Goal: Transaction & Acquisition: Purchase product/service

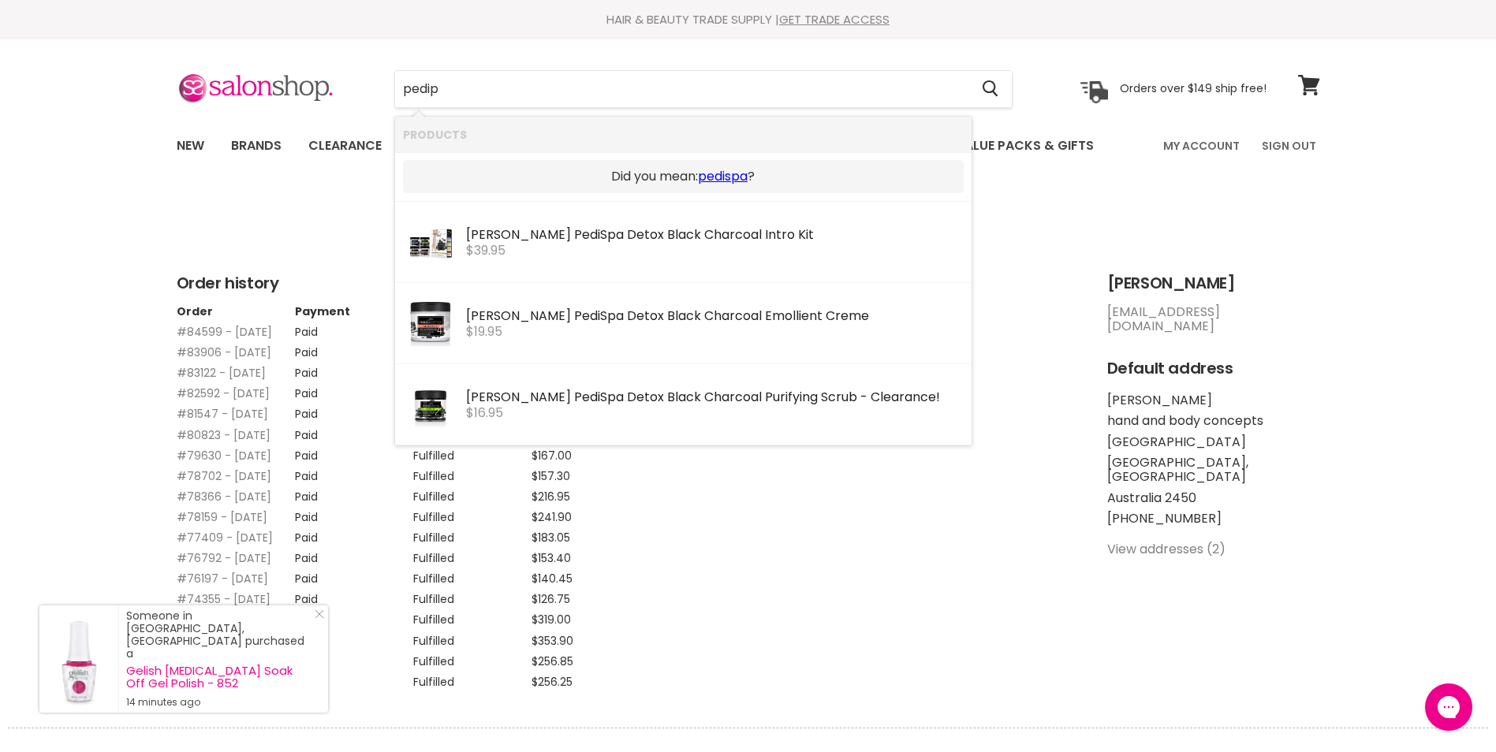
type input "pedi"
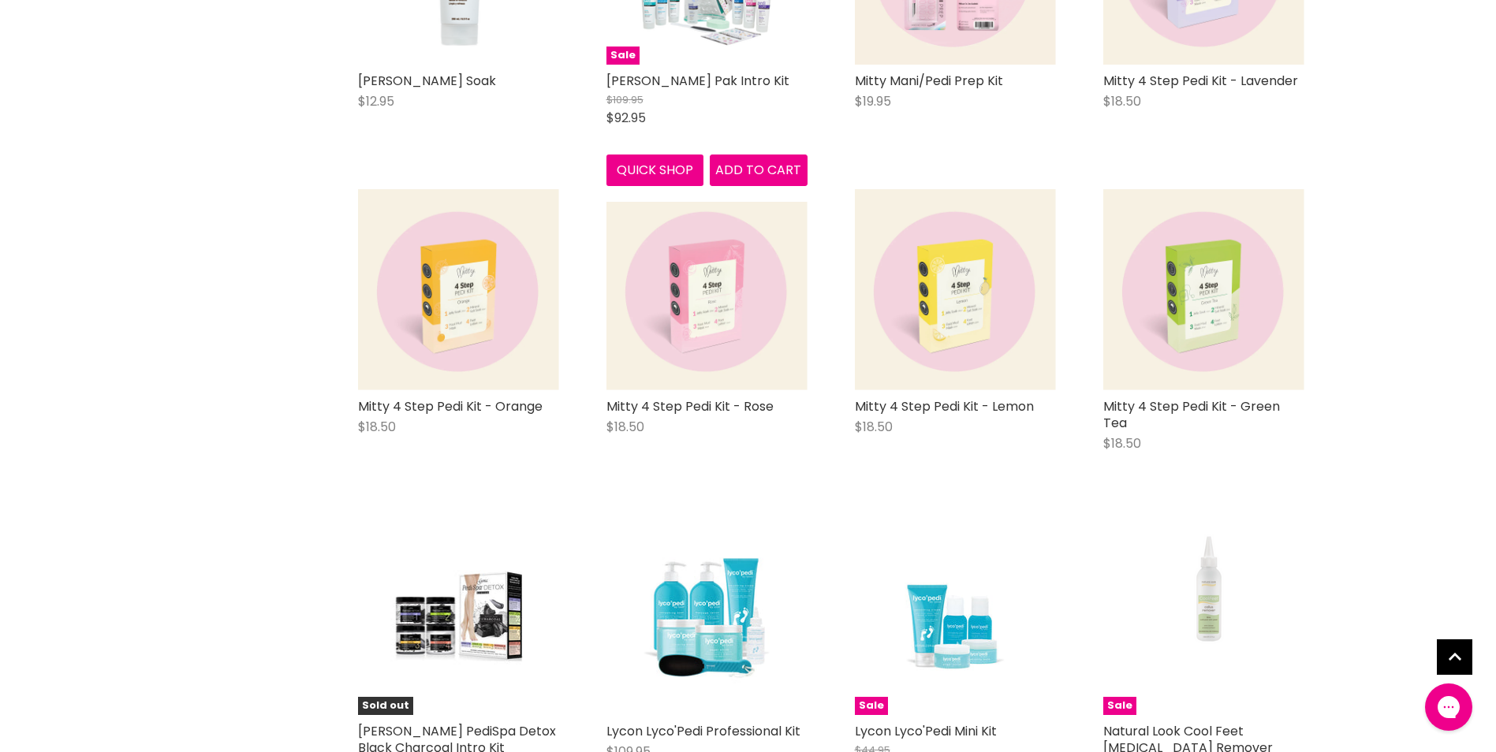
scroll to position [868, 0]
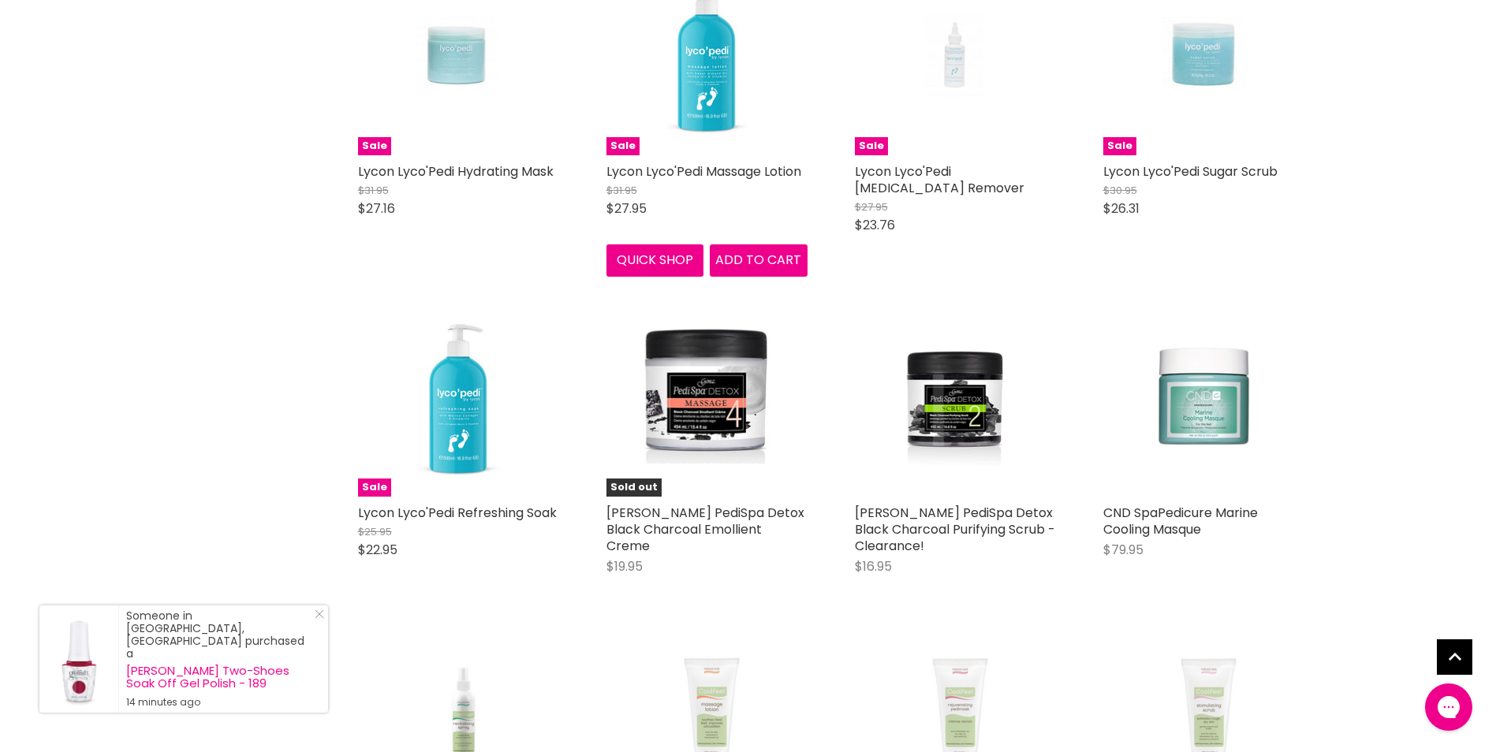
scroll to position [2445, 0]
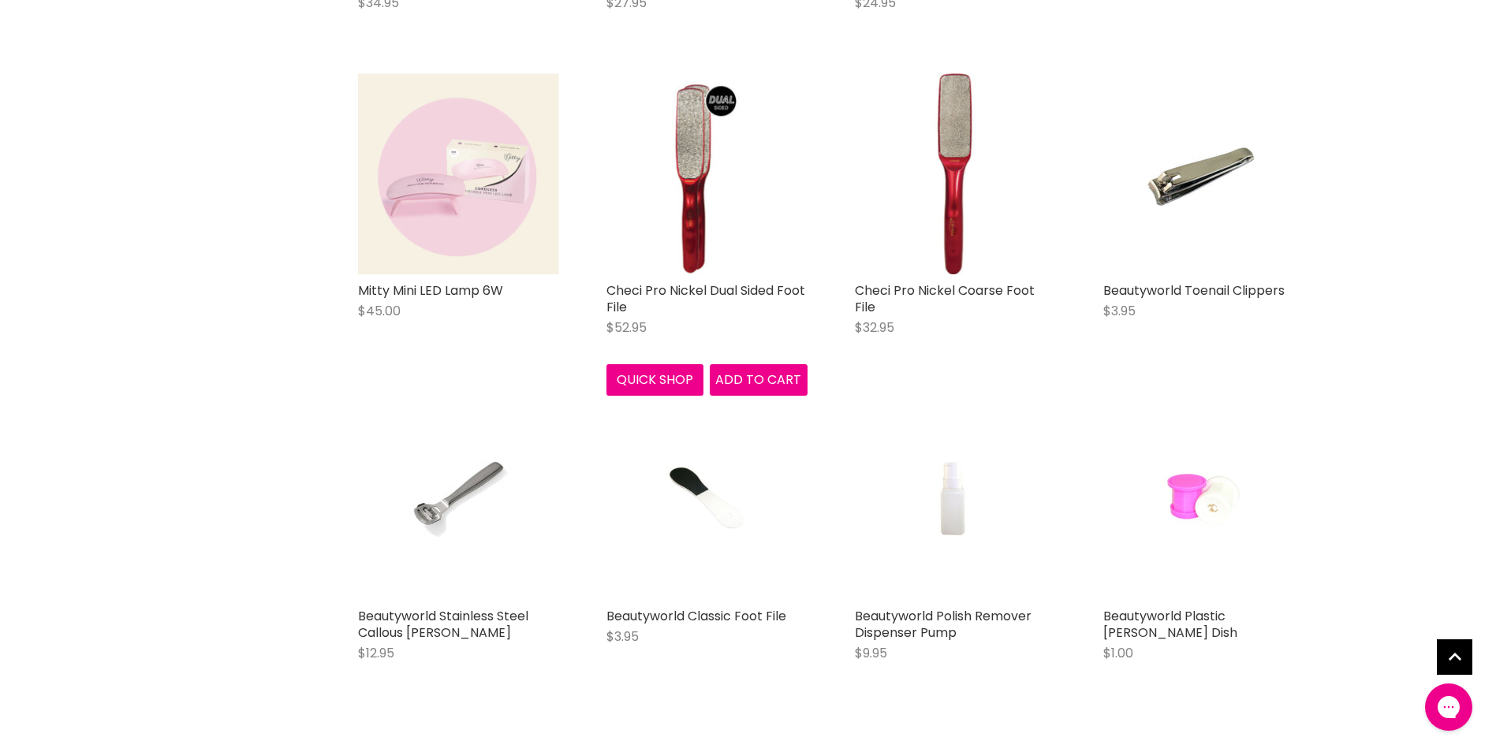
scroll to position [5364, 0]
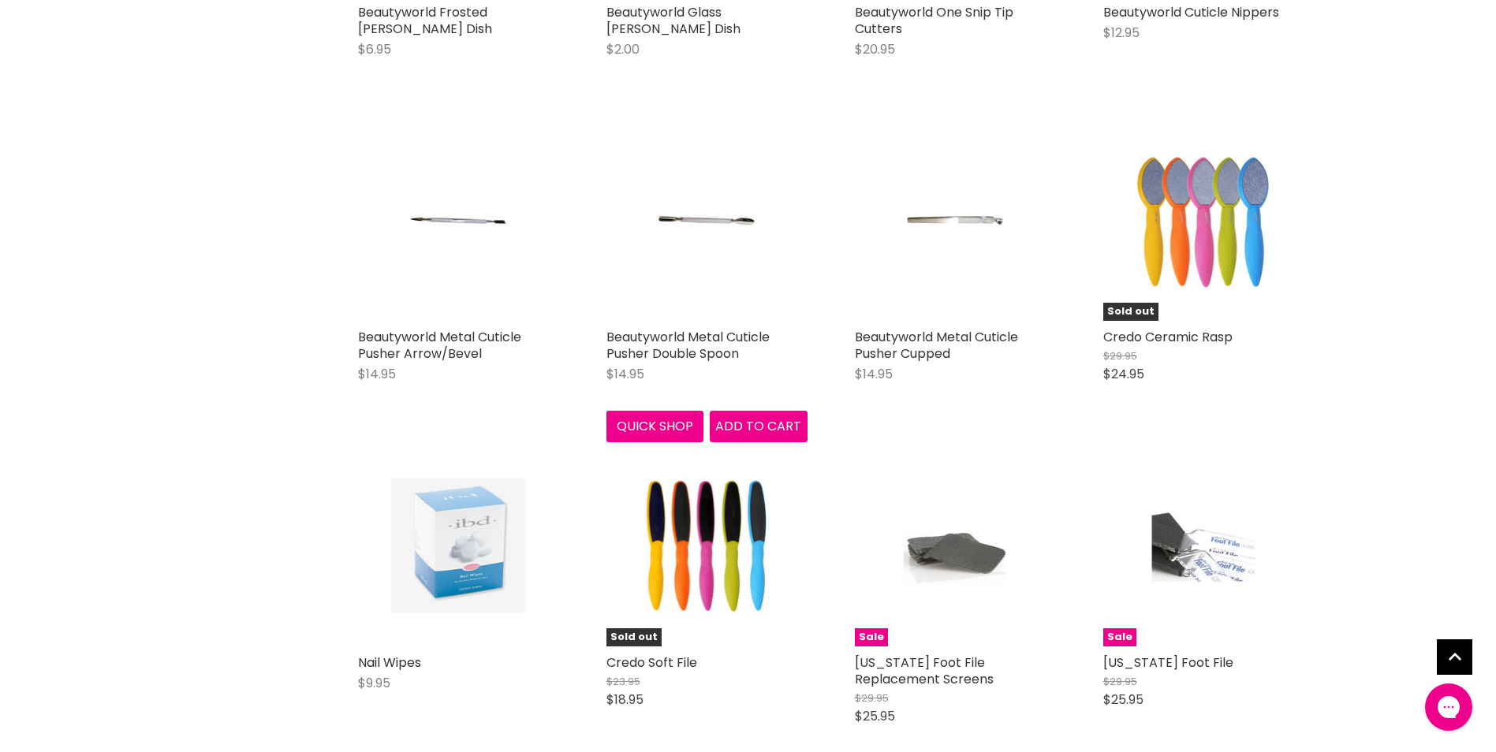
scroll to position [6389, 0]
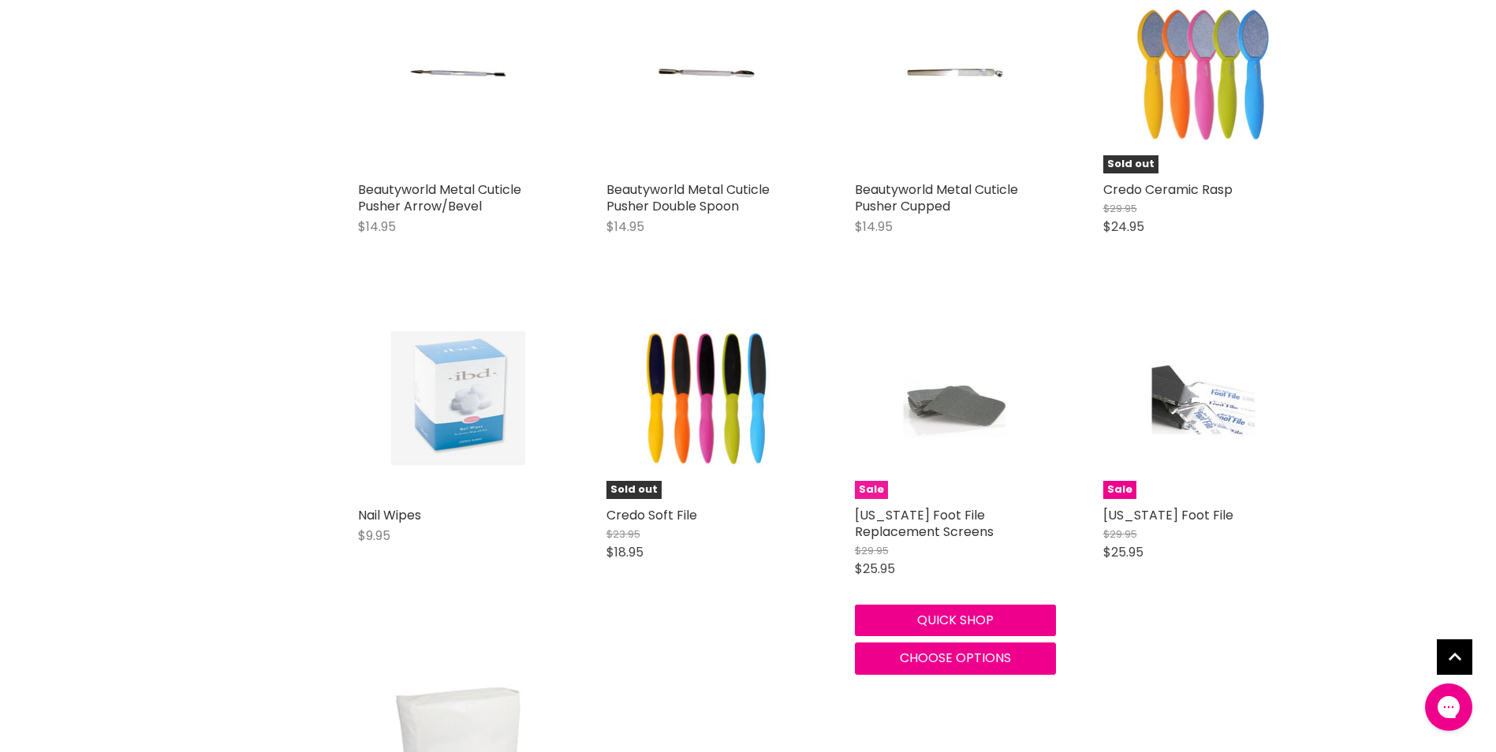
click at [962, 349] on img "Main content" at bounding box center [954, 398] width 133 height 201
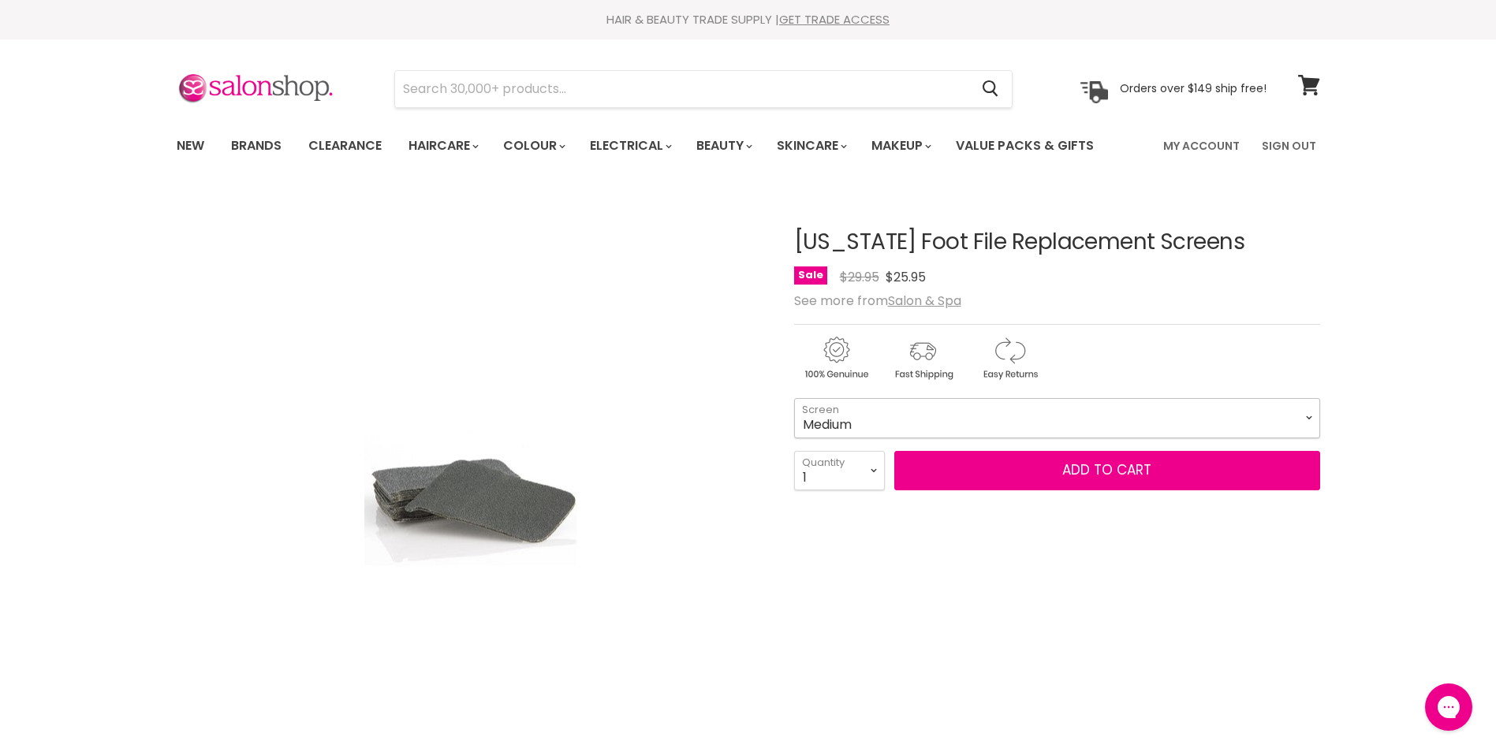
click at [1306, 413] on select "Medium Coarse" at bounding box center [1057, 417] width 526 height 39
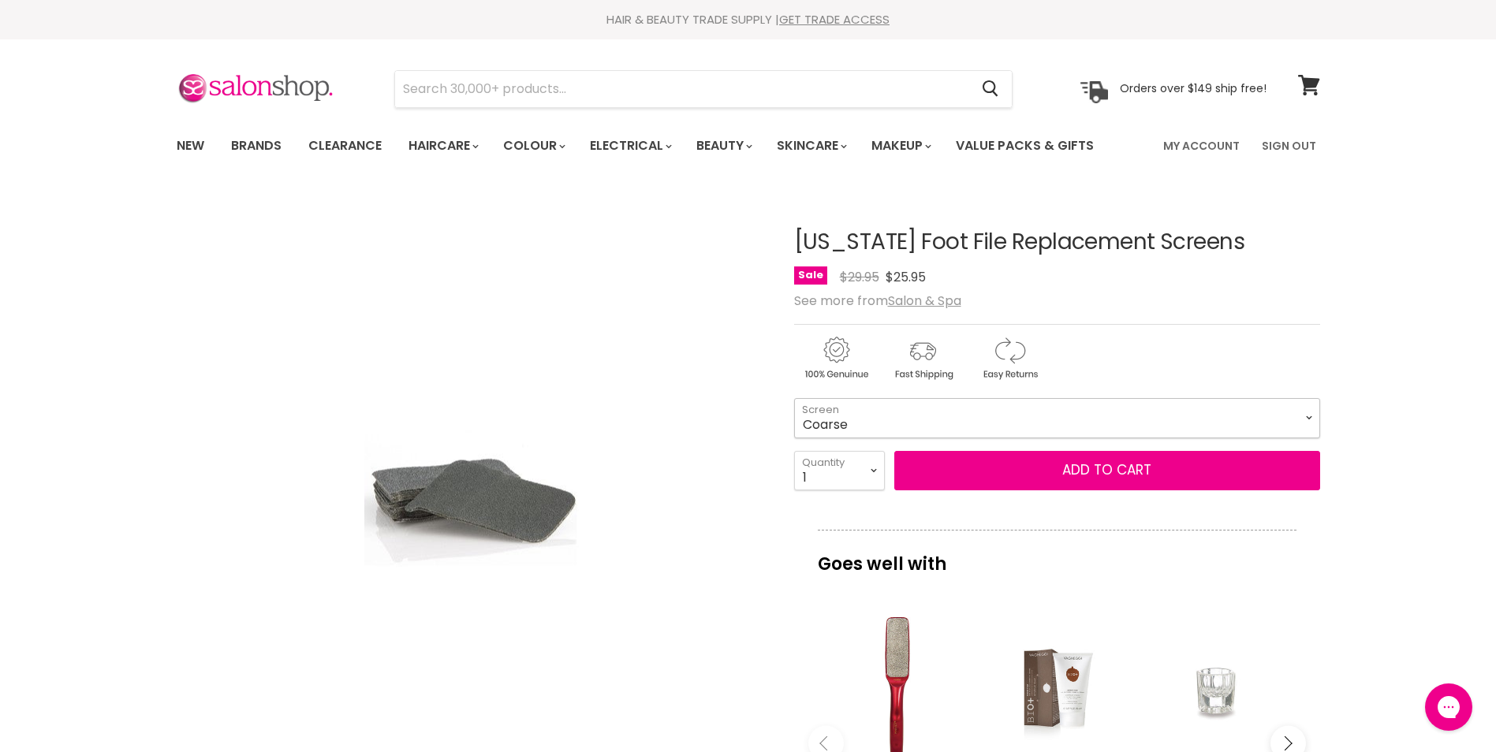
click at [794, 398] on select "Medium Coarse" at bounding box center [1057, 417] width 526 height 39
click at [1312, 420] on select "Medium Coarse" at bounding box center [1057, 417] width 526 height 39
click at [794, 398] on select "Medium Coarse" at bounding box center [1057, 417] width 526 height 39
click at [1316, 415] on select "Medium Coarse" at bounding box center [1057, 417] width 526 height 39
click at [794, 398] on select "Medium Coarse" at bounding box center [1057, 417] width 526 height 39
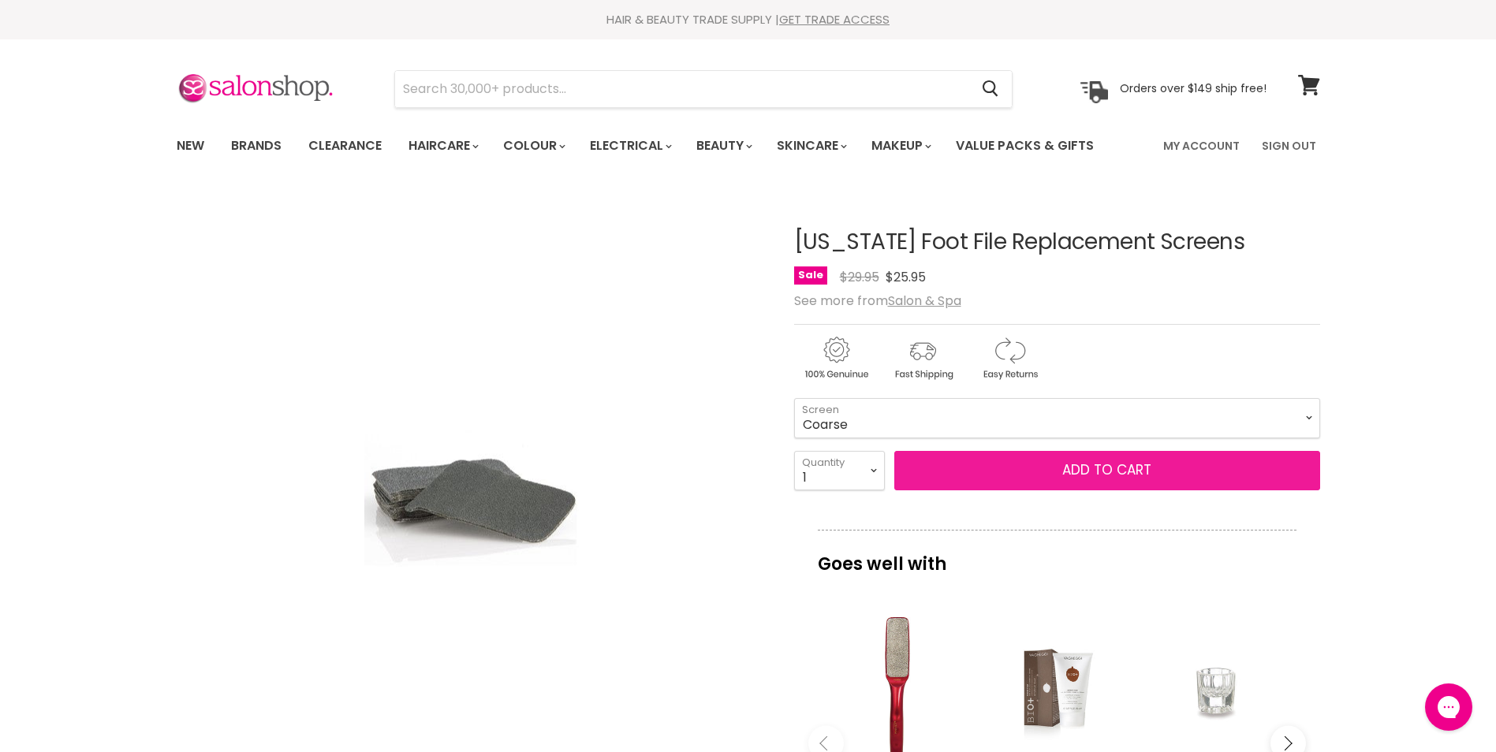
click at [1107, 467] on button "Add to cart" at bounding box center [1107, 470] width 426 height 39
click at [1074, 467] on button "Add to cart" at bounding box center [1107, 470] width 426 height 39
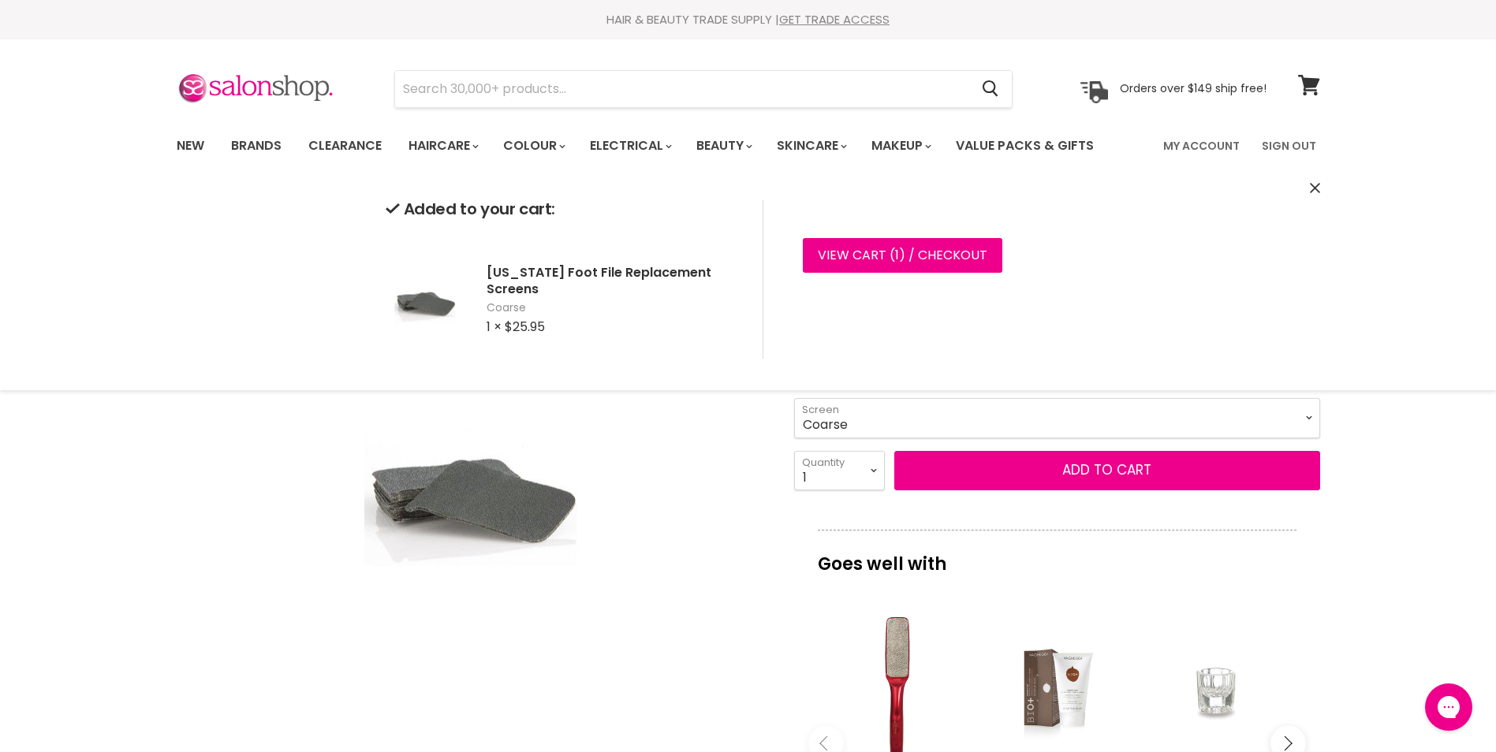
click at [698, 497] on div "Click or scroll to zoom Tap or pinch to zoom" at bounding box center [471, 485] width 589 height 589
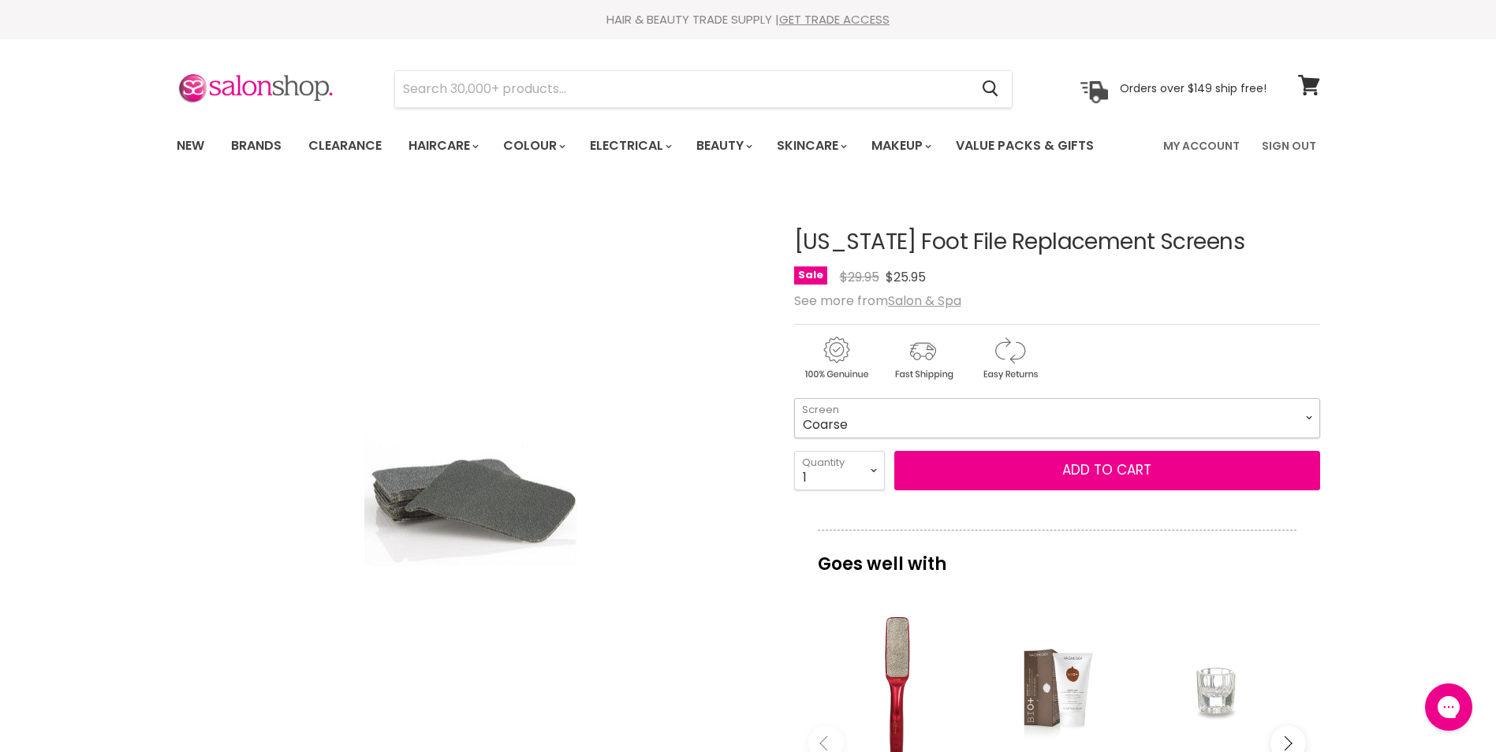
click at [1313, 413] on select "Medium Coarse" at bounding box center [1057, 417] width 526 height 39
select select "Medium"
click at [794, 398] on select "Medium Coarse" at bounding box center [1057, 417] width 526 height 39
click at [1132, 473] on button "Add to cart" at bounding box center [1107, 470] width 426 height 39
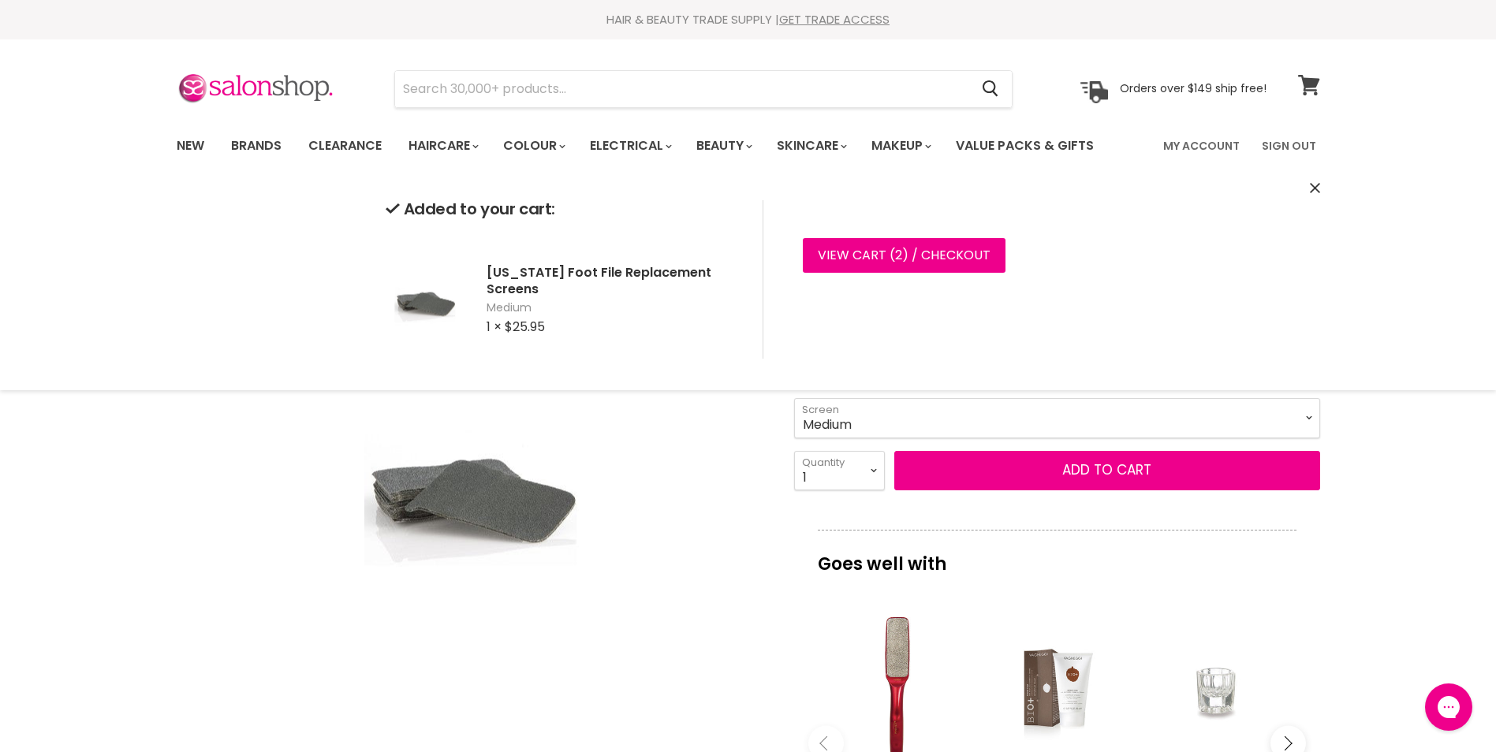
click at [1305, 86] on icon at bounding box center [1308, 85] width 21 height 21
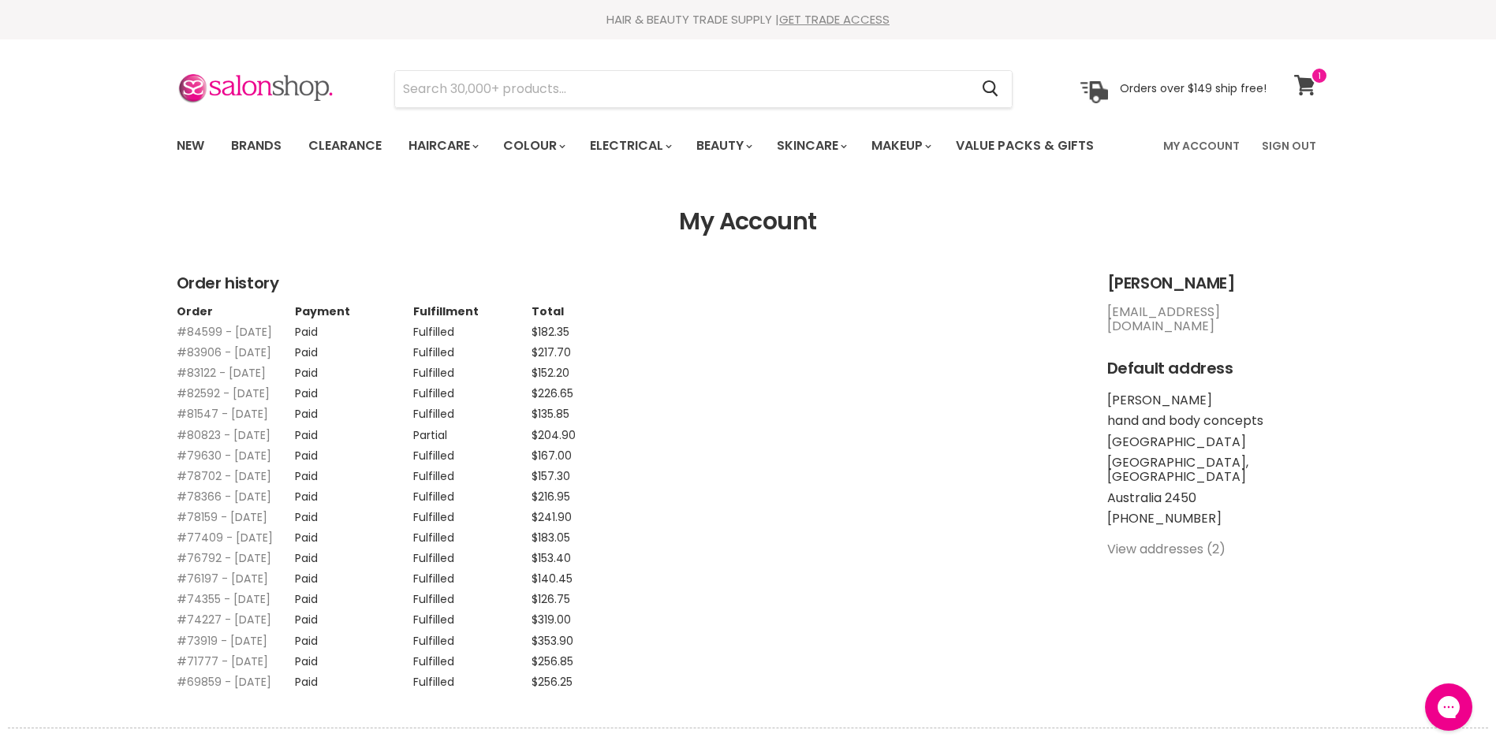
click at [1308, 81] on icon at bounding box center [1304, 85] width 21 height 21
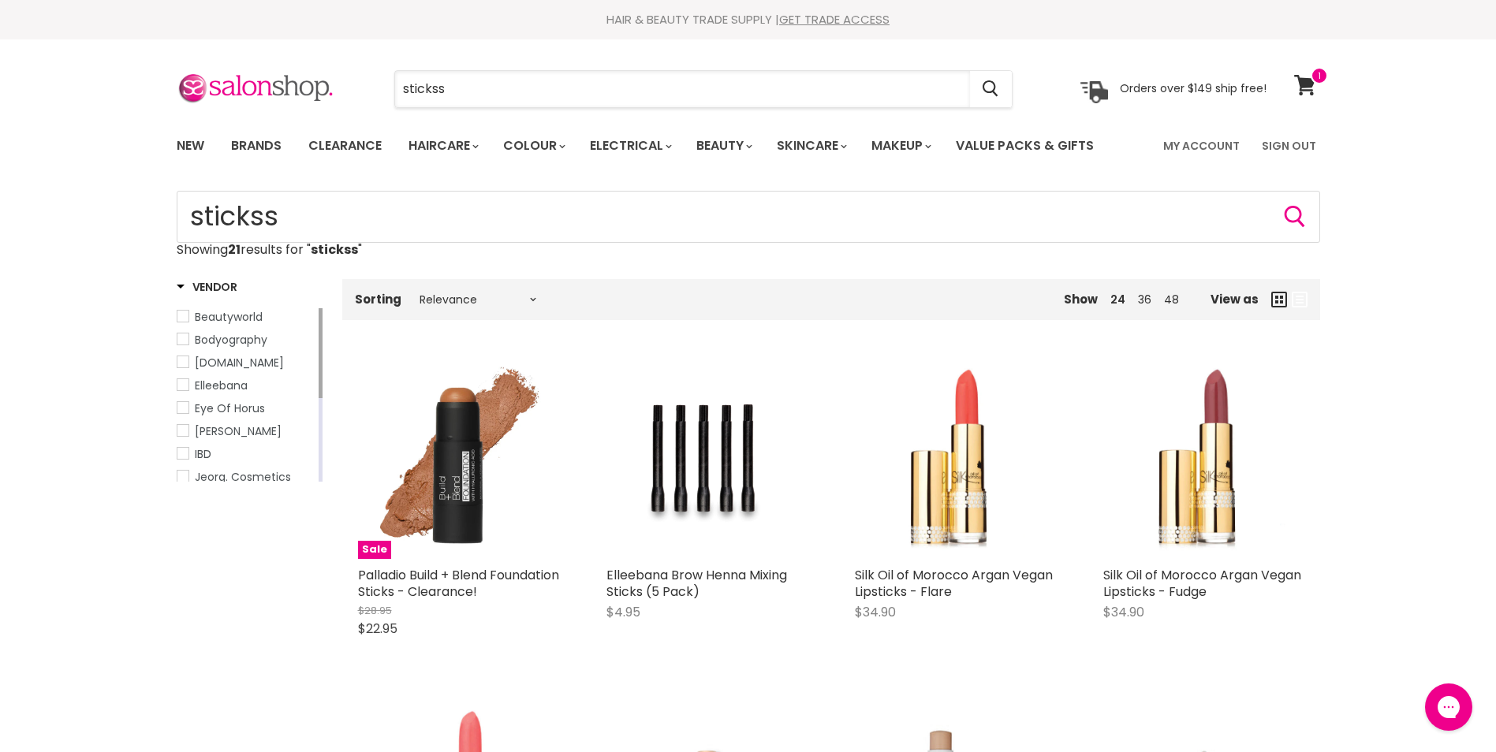
drag, startPoint x: 454, startPoint y: 87, endPoint x: 376, endPoint y: 105, distance: 80.2
click at [376, 105] on div "stickss Cancel" at bounding box center [703, 89] width 699 height 36
type input "sticky feet"
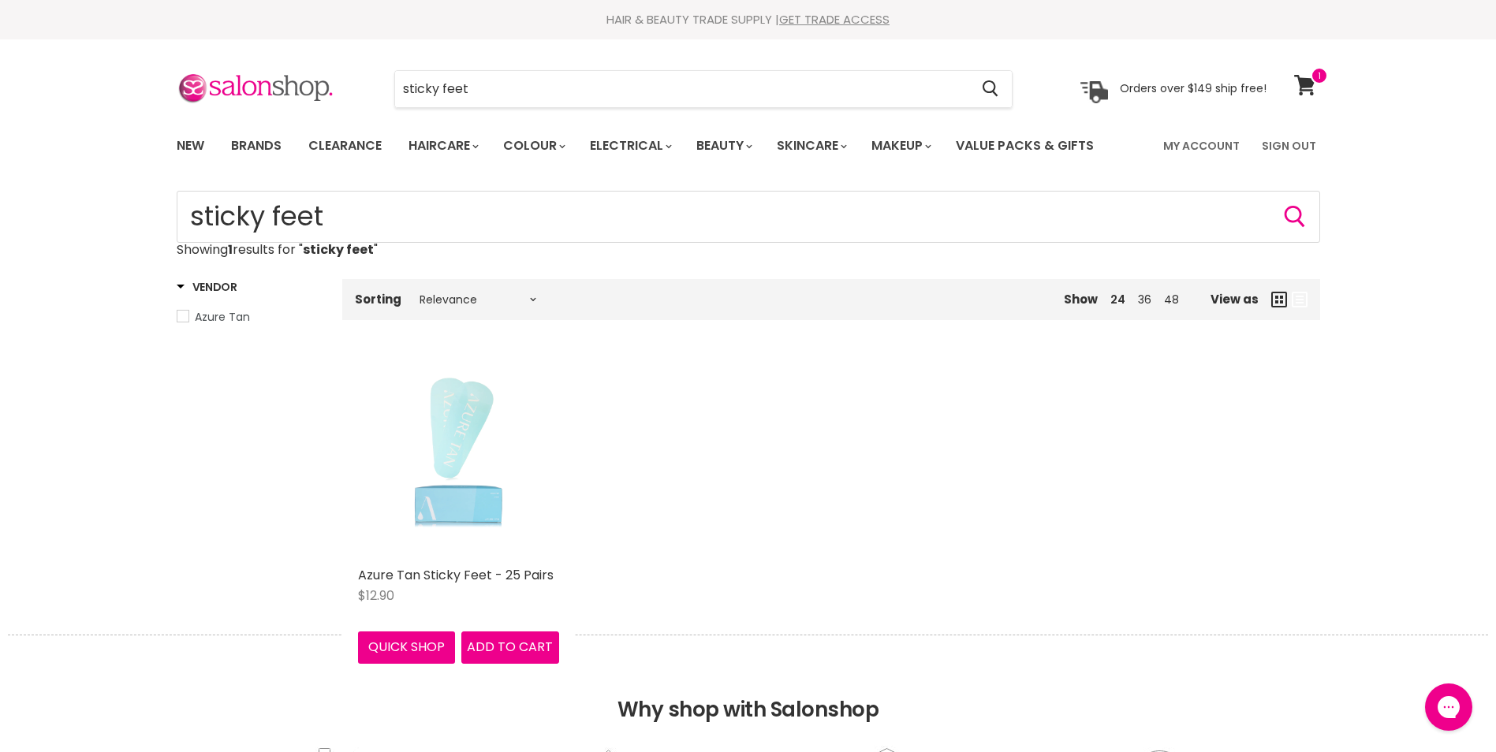
click at [448, 435] on img "Main content" at bounding box center [457, 458] width 125 height 201
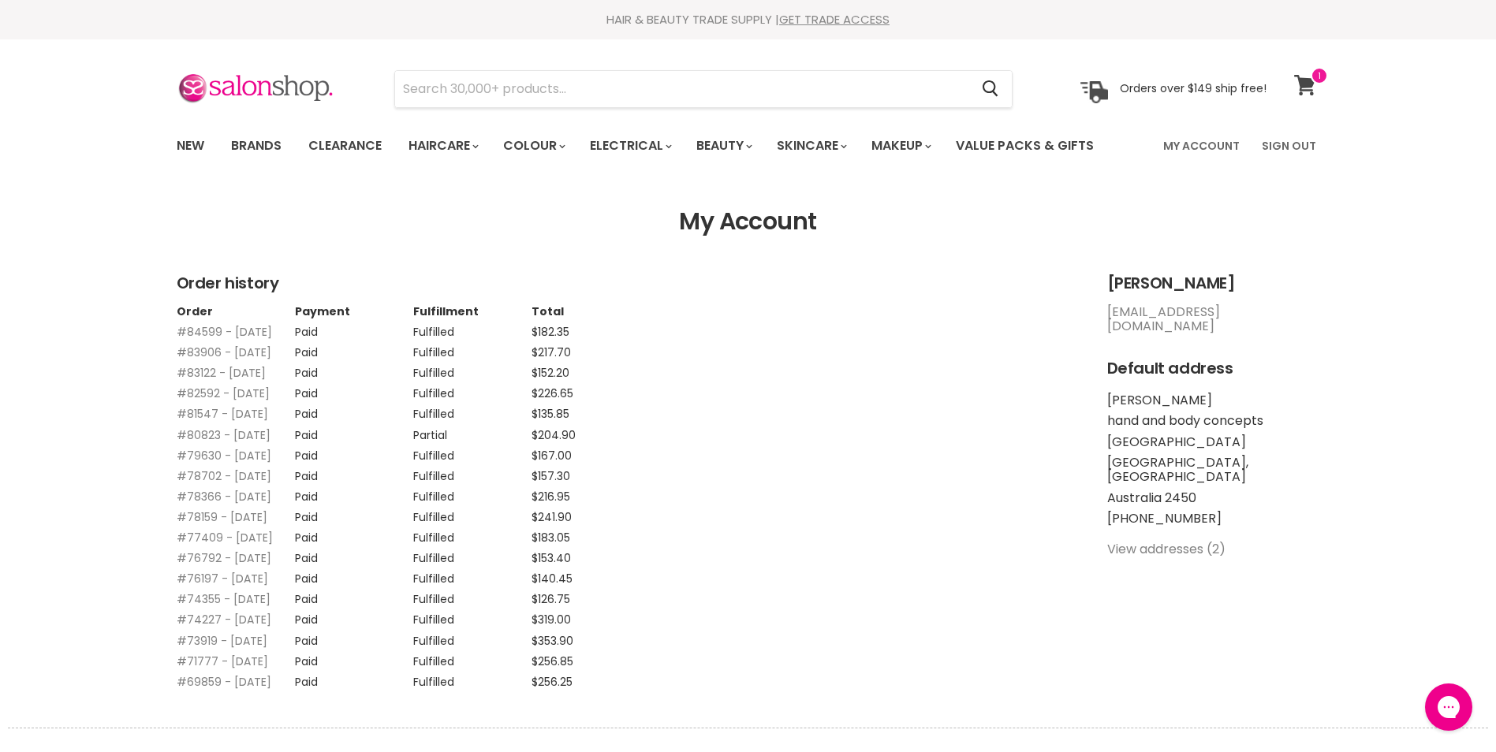
click at [1306, 86] on icon at bounding box center [1304, 85] width 21 height 21
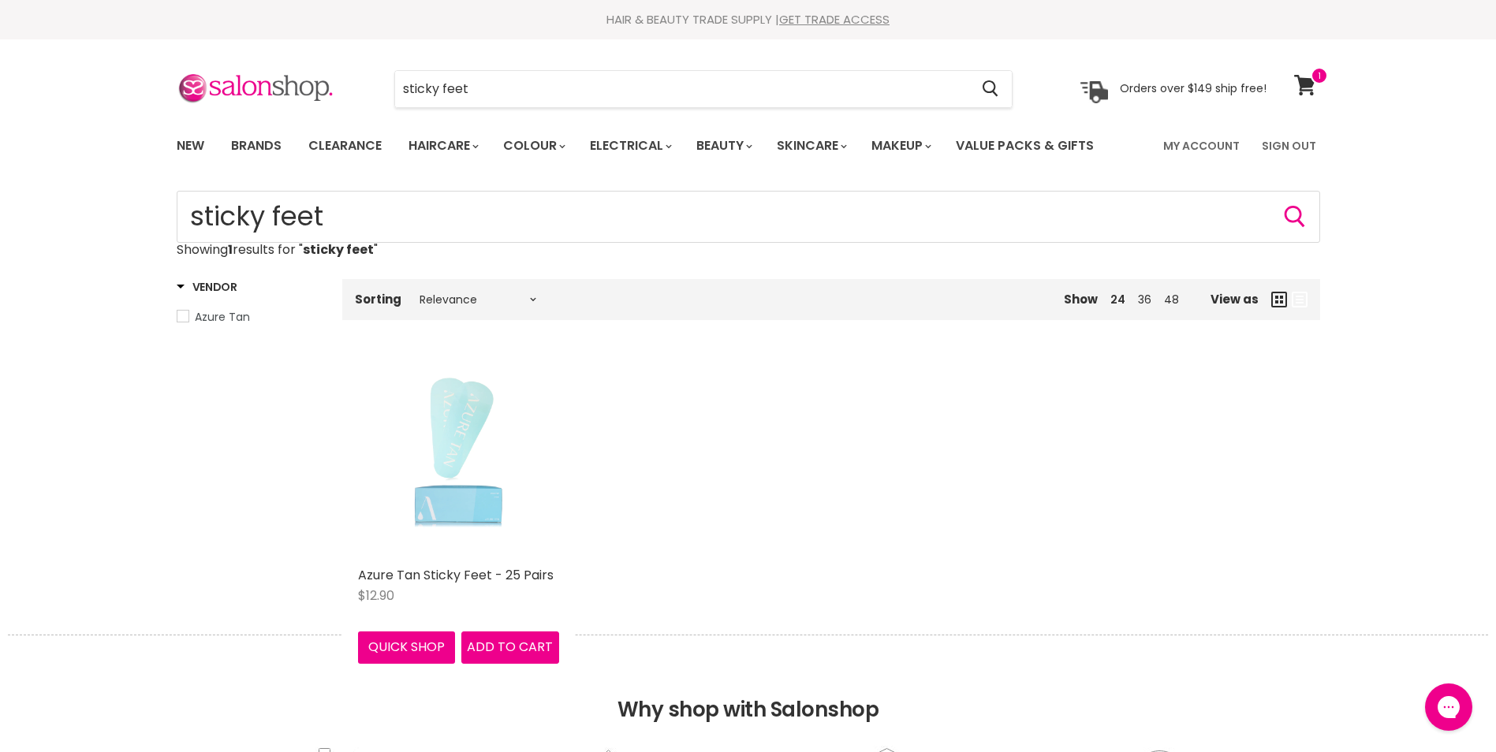
click at [446, 484] on img "Main content" at bounding box center [457, 458] width 125 height 201
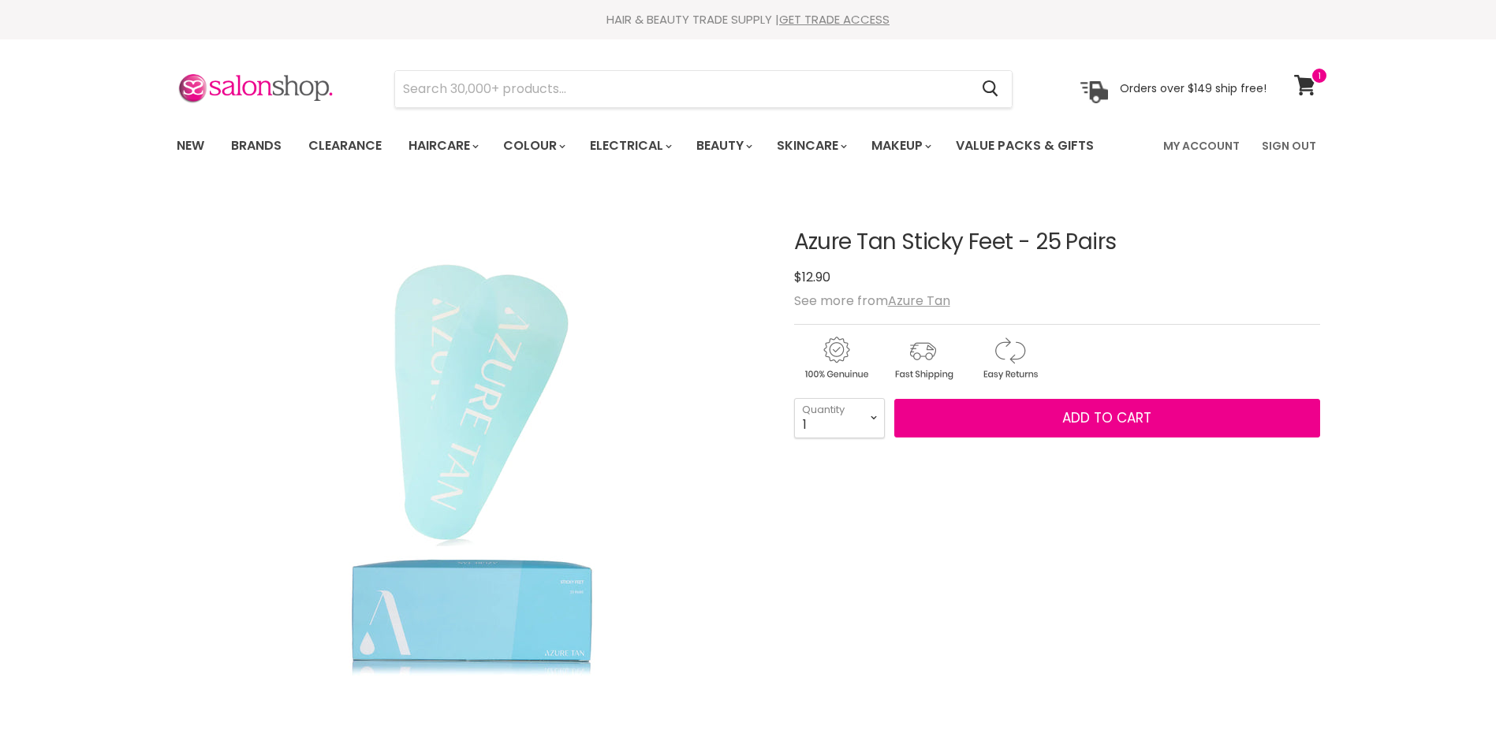
click at [1152, 434] on button "Add to cart" at bounding box center [1107, 418] width 426 height 39
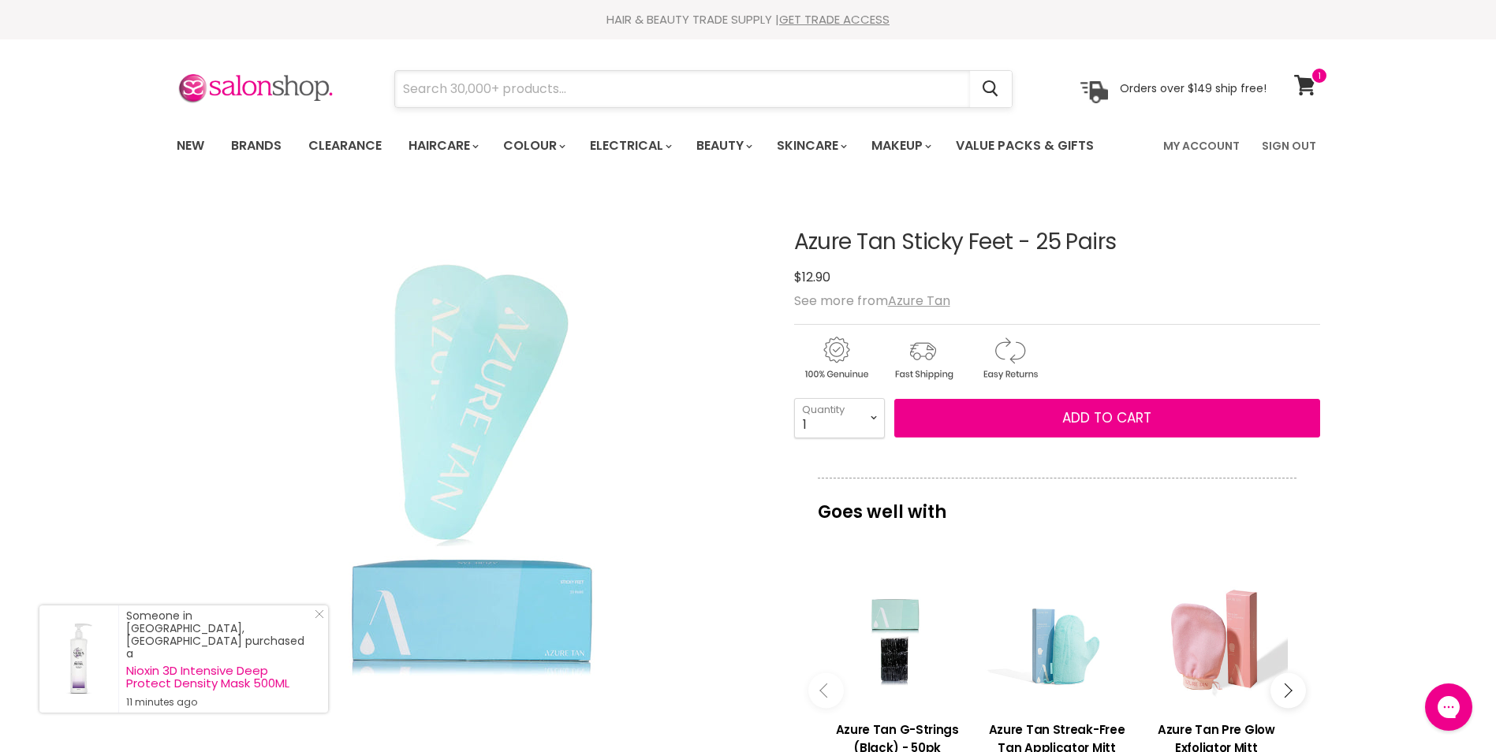
click at [558, 96] on input "Search" at bounding box center [682, 89] width 575 height 36
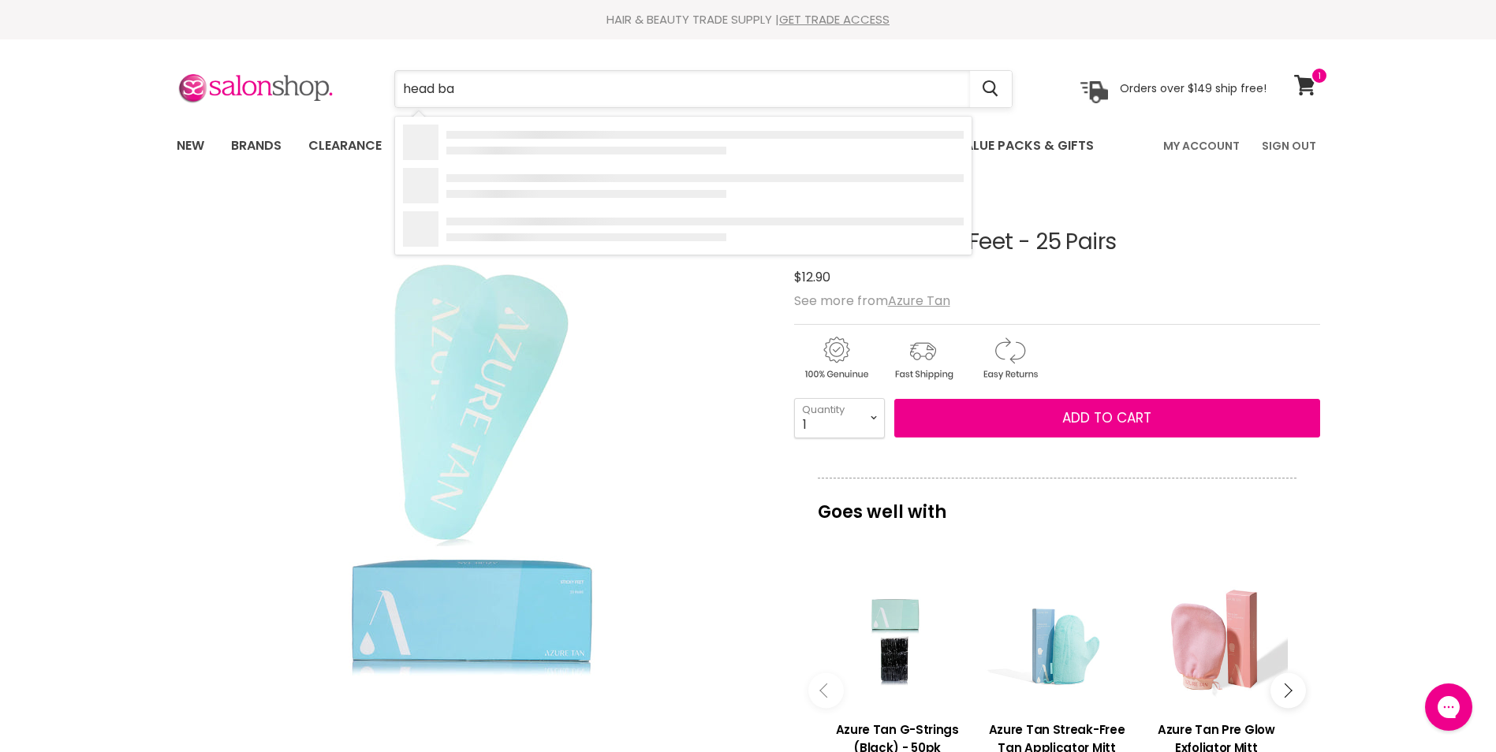
type input "head ban"
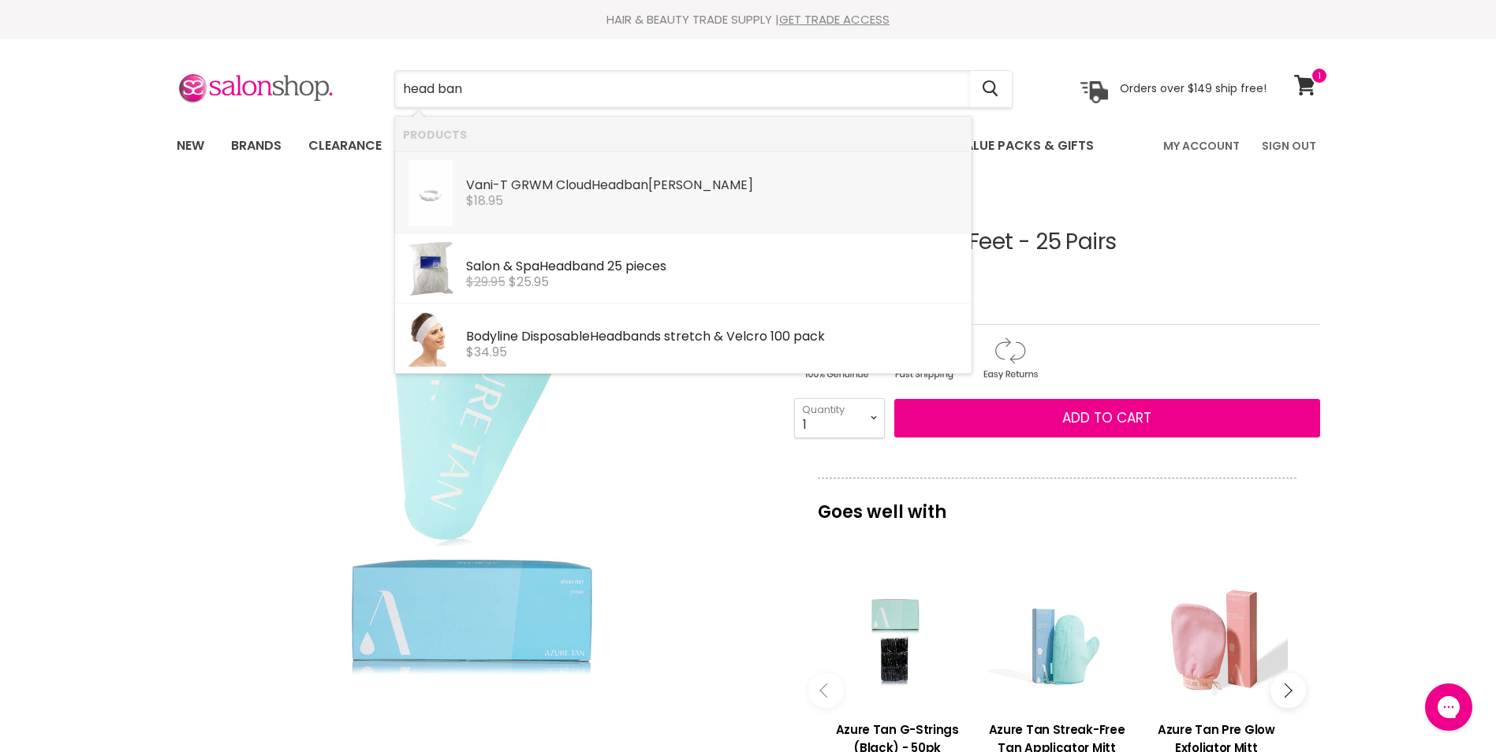
click at [607, 185] on b "Head" at bounding box center [608, 185] width 32 height 18
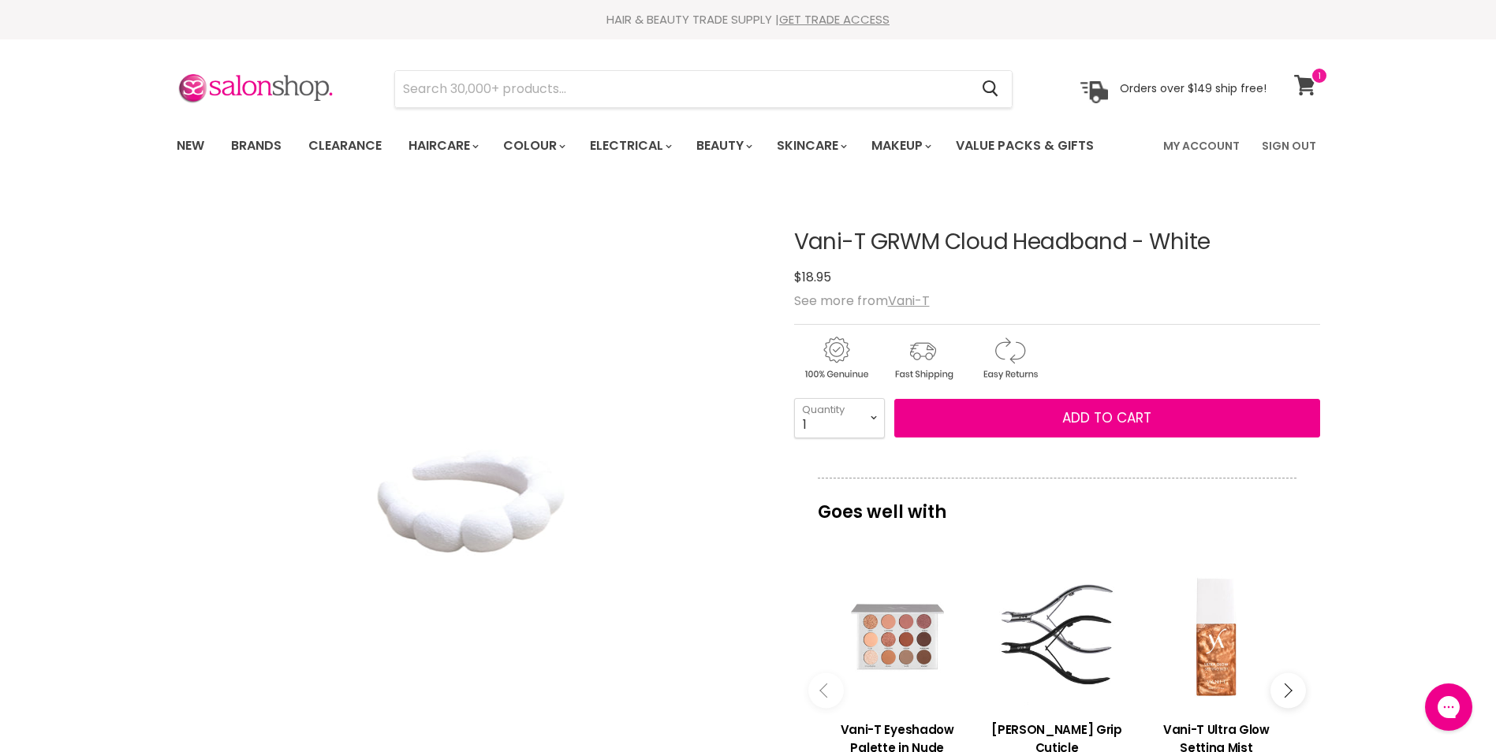
click at [1308, 87] on icon at bounding box center [1304, 85] width 21 height 21
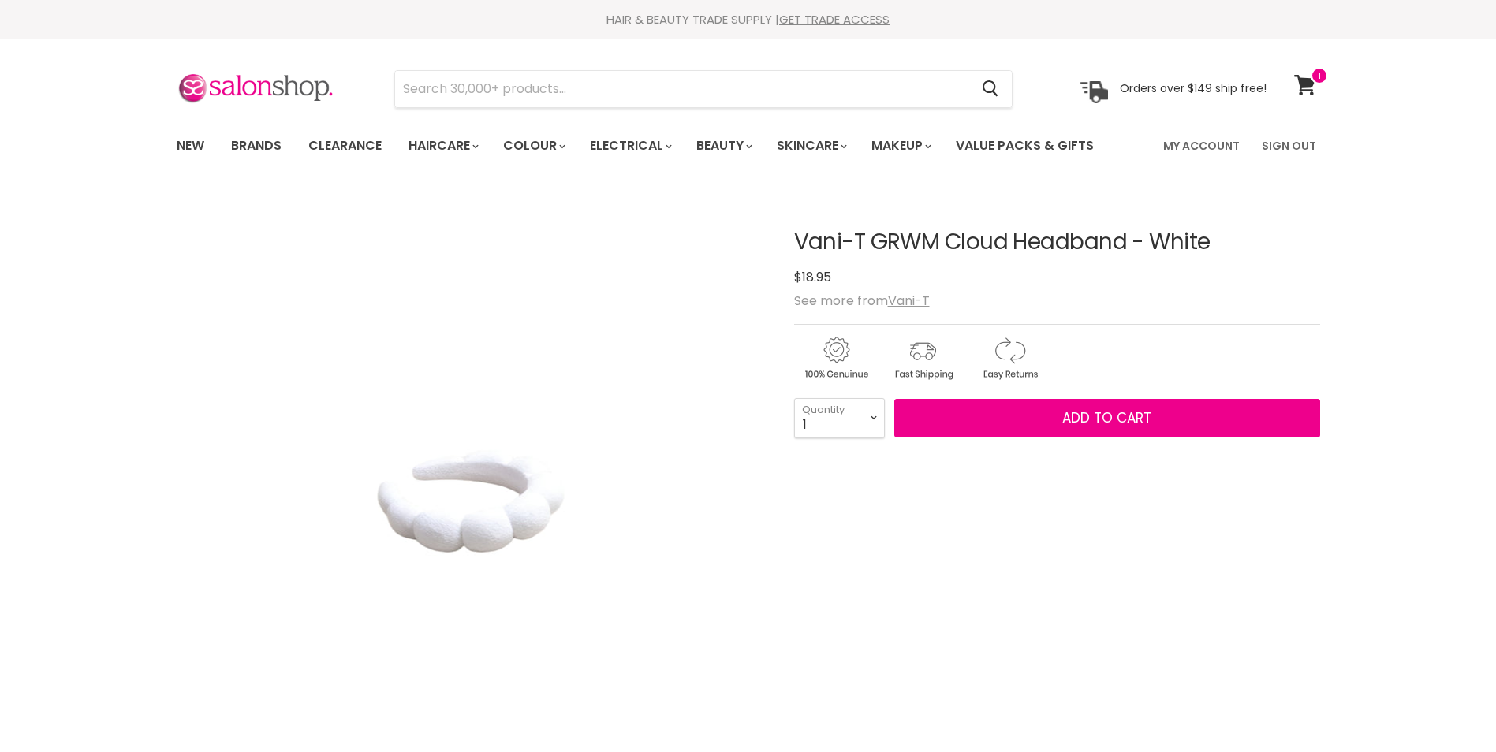
click at [505, 78] on input "Search" at bounding box center [682, 89] width 575 height 36
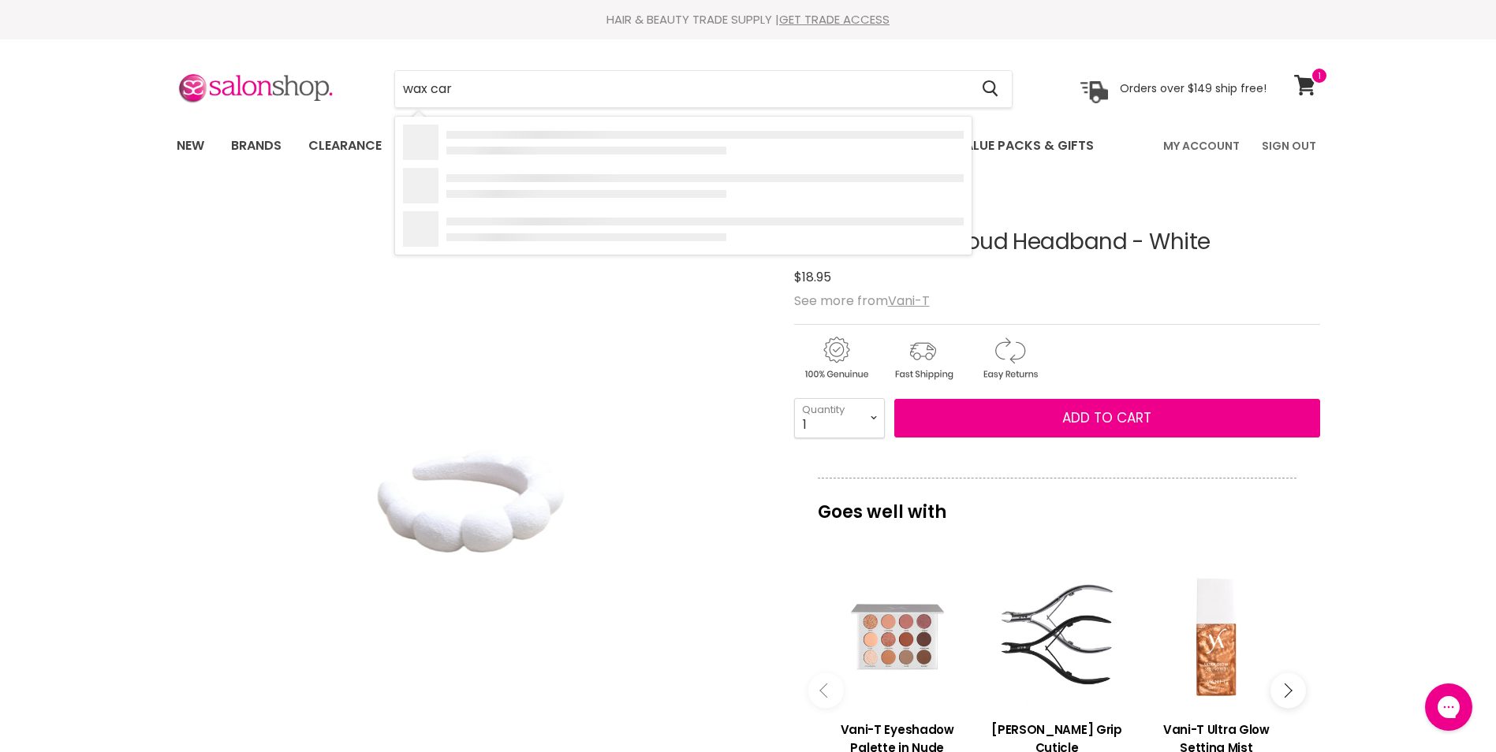
type input "wax cart"
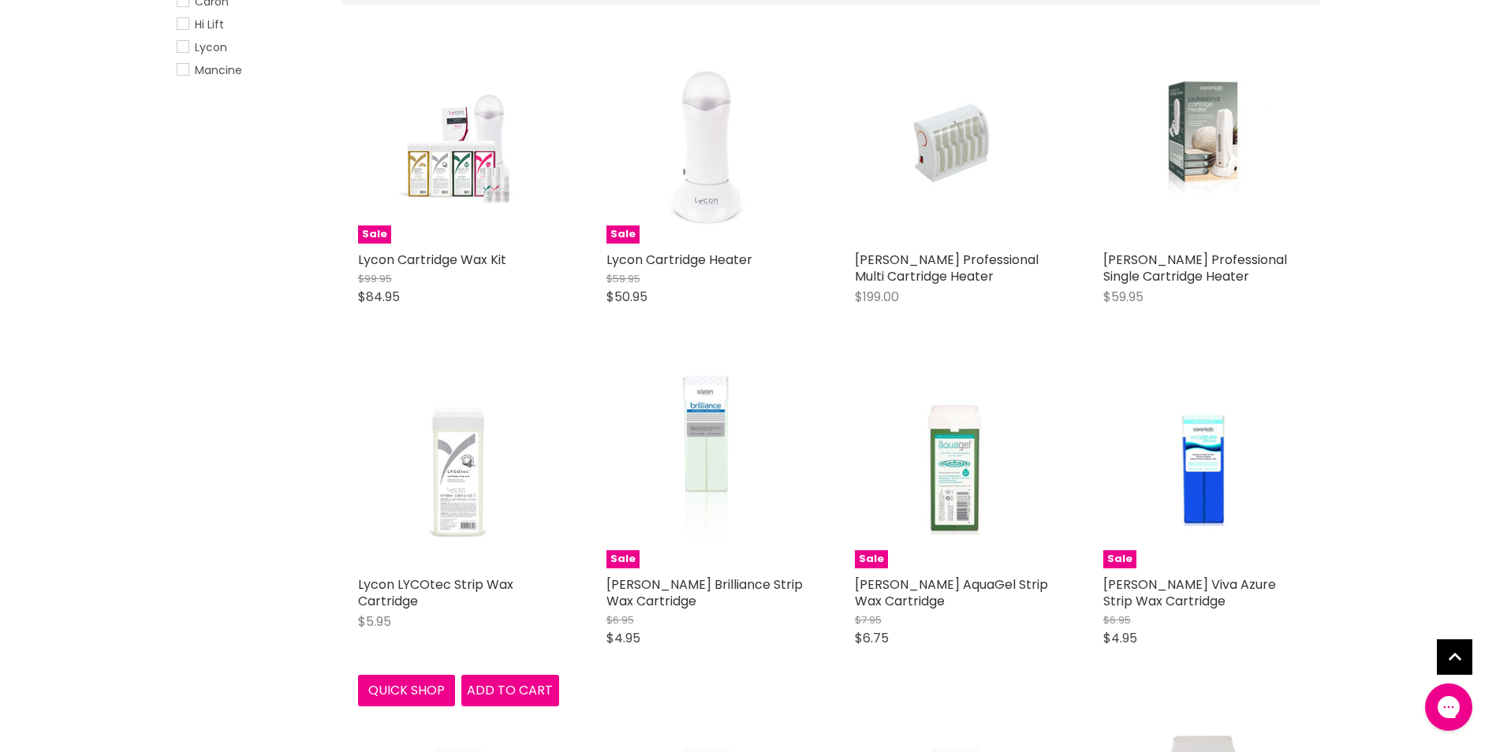
scroll to position [631, 0]
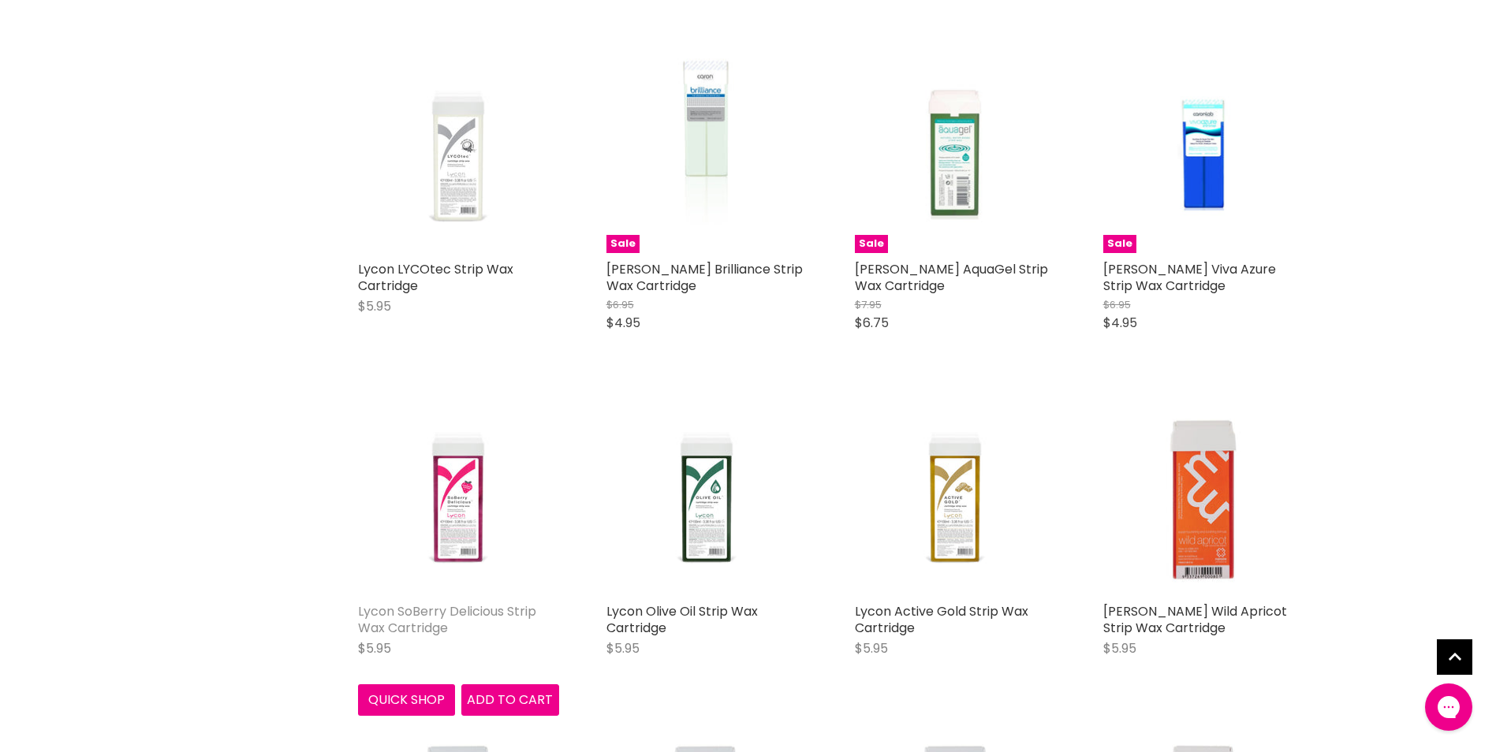
click at [425, 608] on link "Lycon SoBerry Delicious Strip Wax Cartridge" at bounding box center [447, 620] width 178 height 35
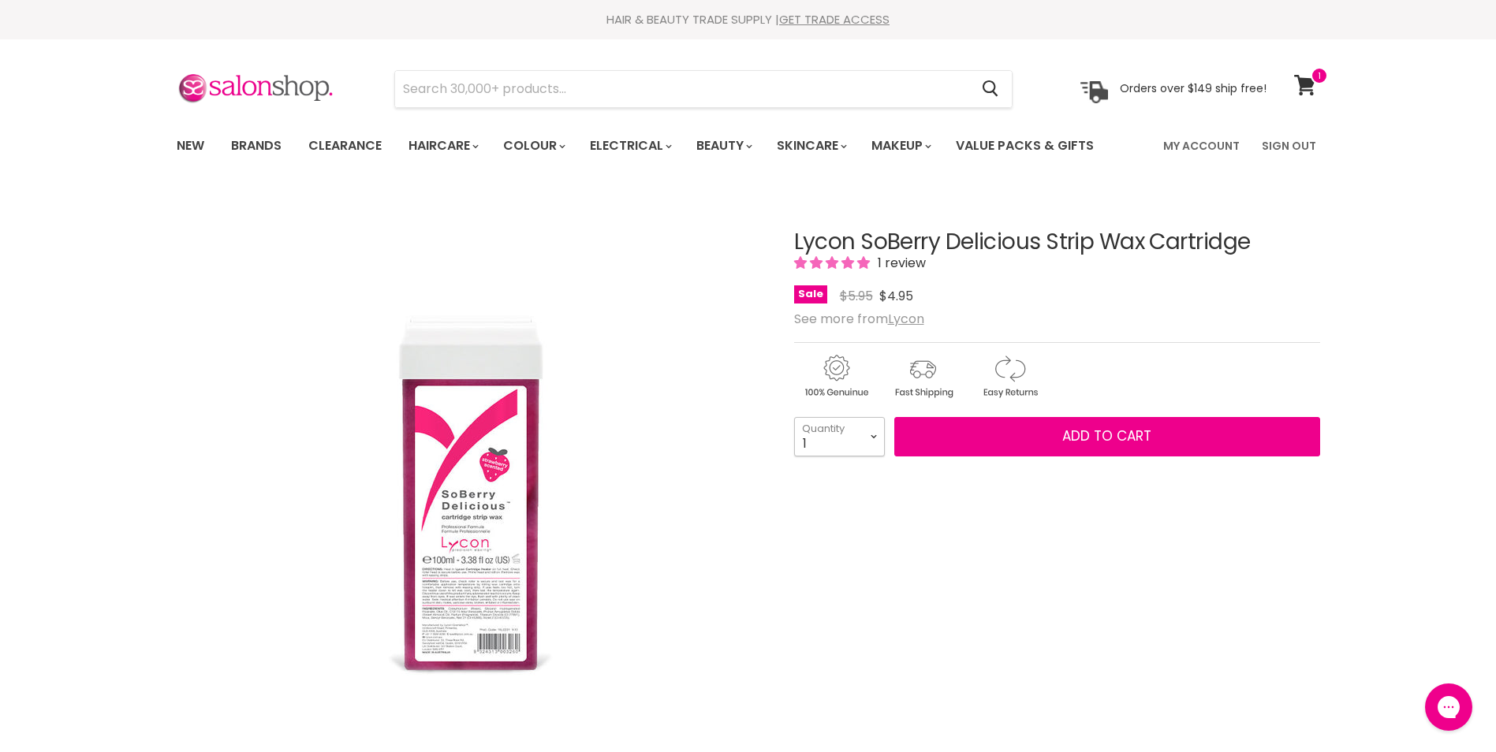
click at [872, 439] on select "1 2 3 4 5 6 7 8 9 10+" at bounding box center [839, 436] width 91 height 39
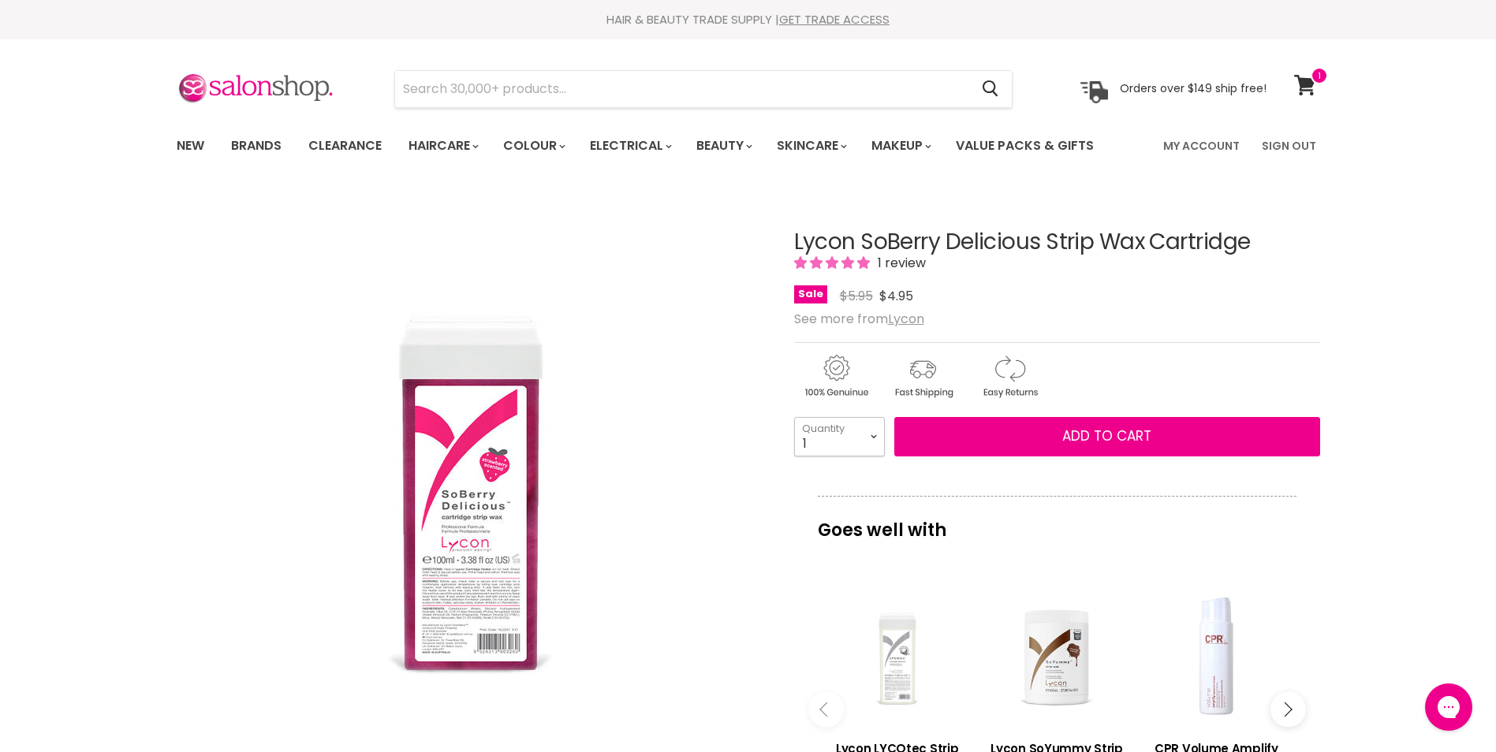
select select "4"
click at [794, 417] on select "1 2 3 4 5 6 7 8 9 10+" at bounding box center [839, 436] width 91 height 39
type input "4"
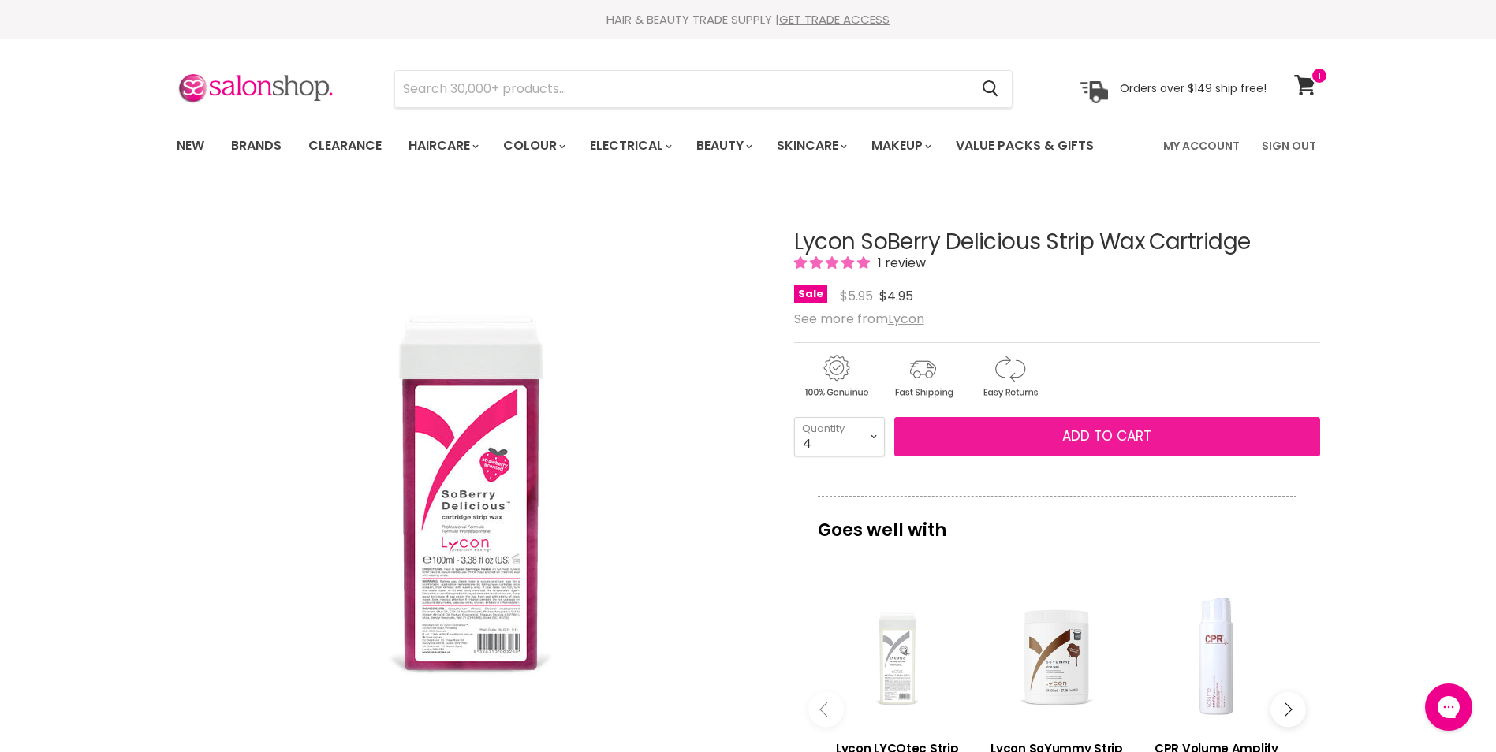
click at [1091, 437] on span "Add to cart" at bounding box center [1106, 436] width 89 height 19
click at [1103, 430] on span "Add to cart" at bounding box center [1106, 436] width 89 height 19
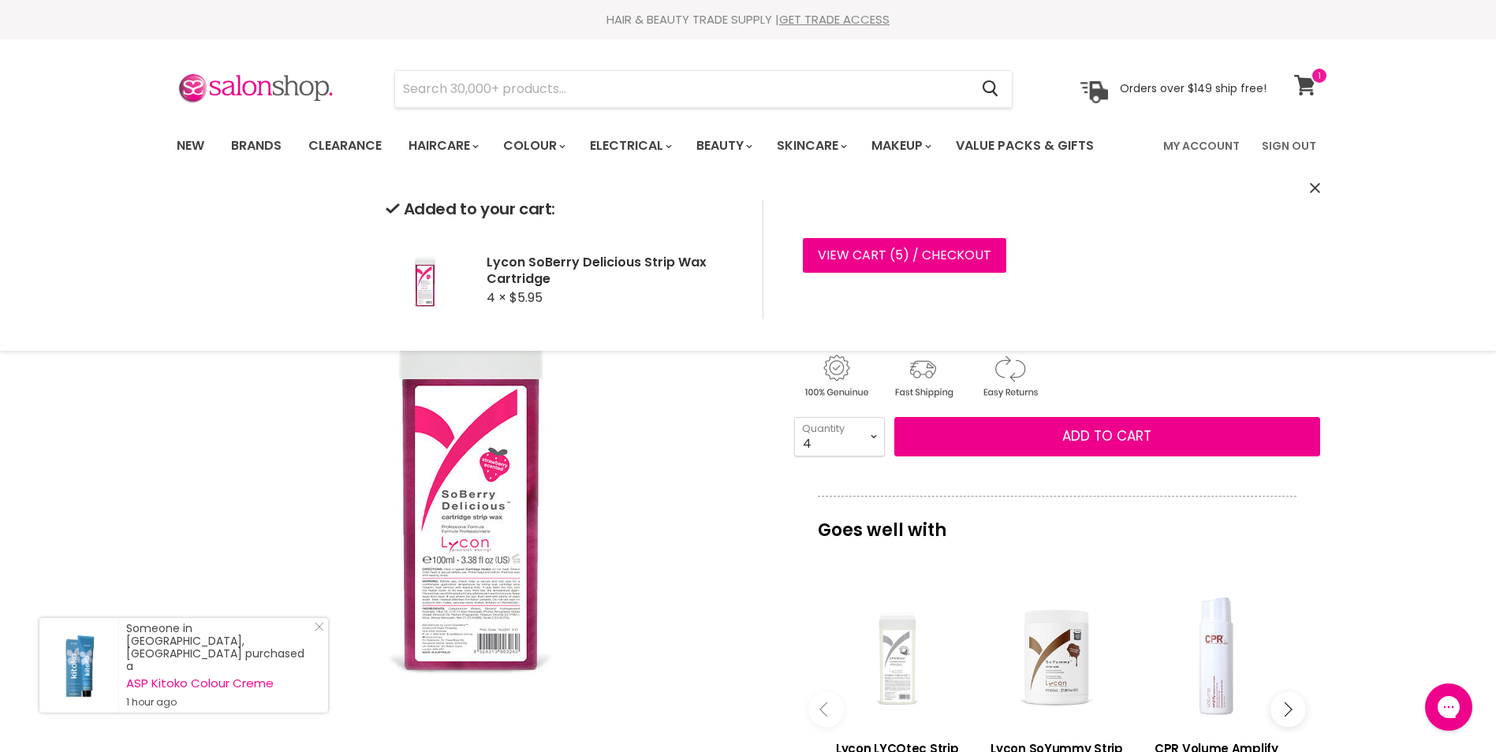
click at [1301, 84] on icon at bounding box center [1304, 85] width 21 height 21
